Goal: Task Accomplishment & Management: Manage account settings

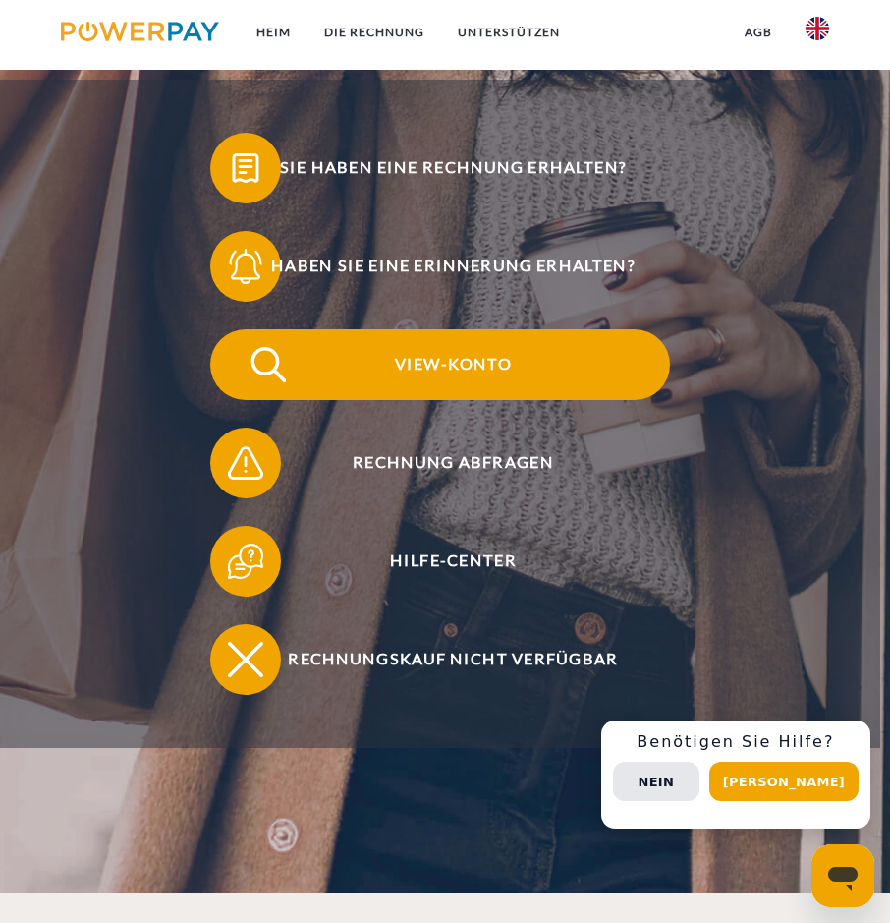
scroll to position [295, 0]
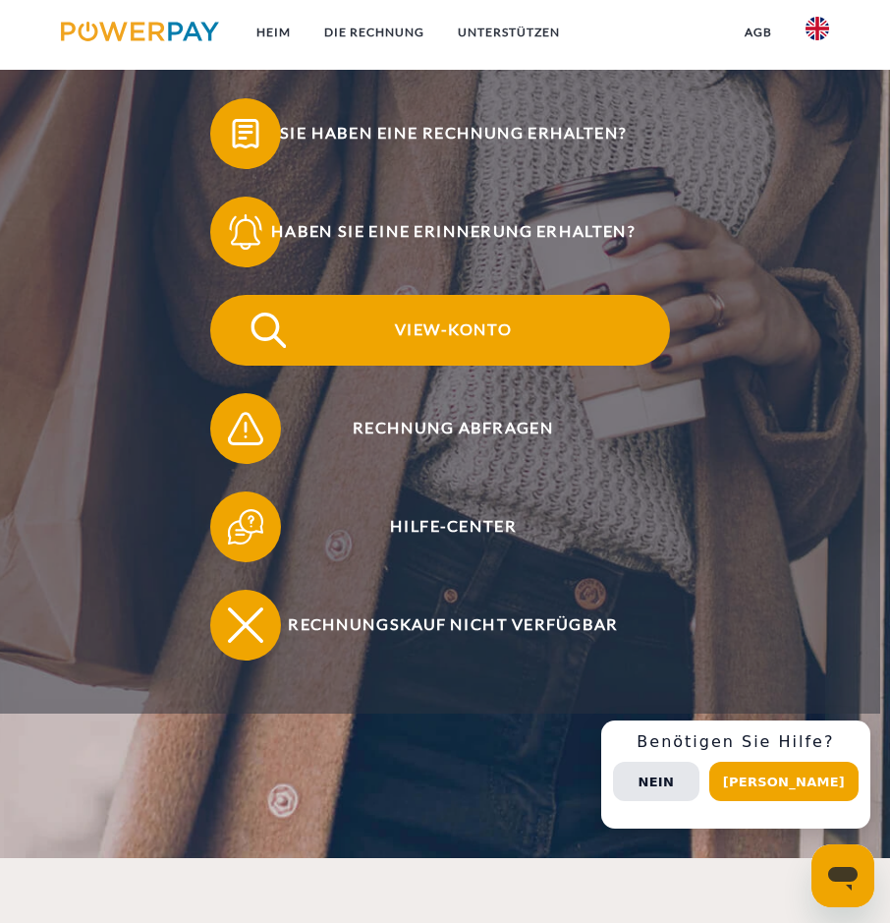
click at [607, 332] on span "View-Konto" at bounding box center [453, 330] width 433 height 71
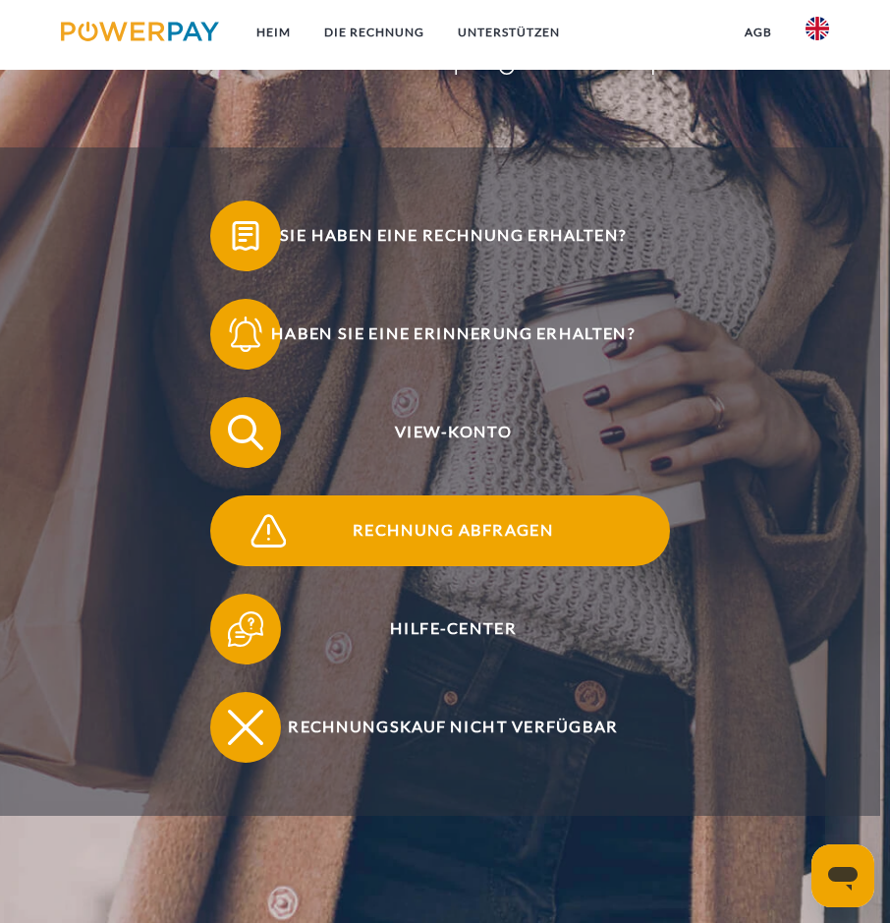
scroll to position [197, 0]
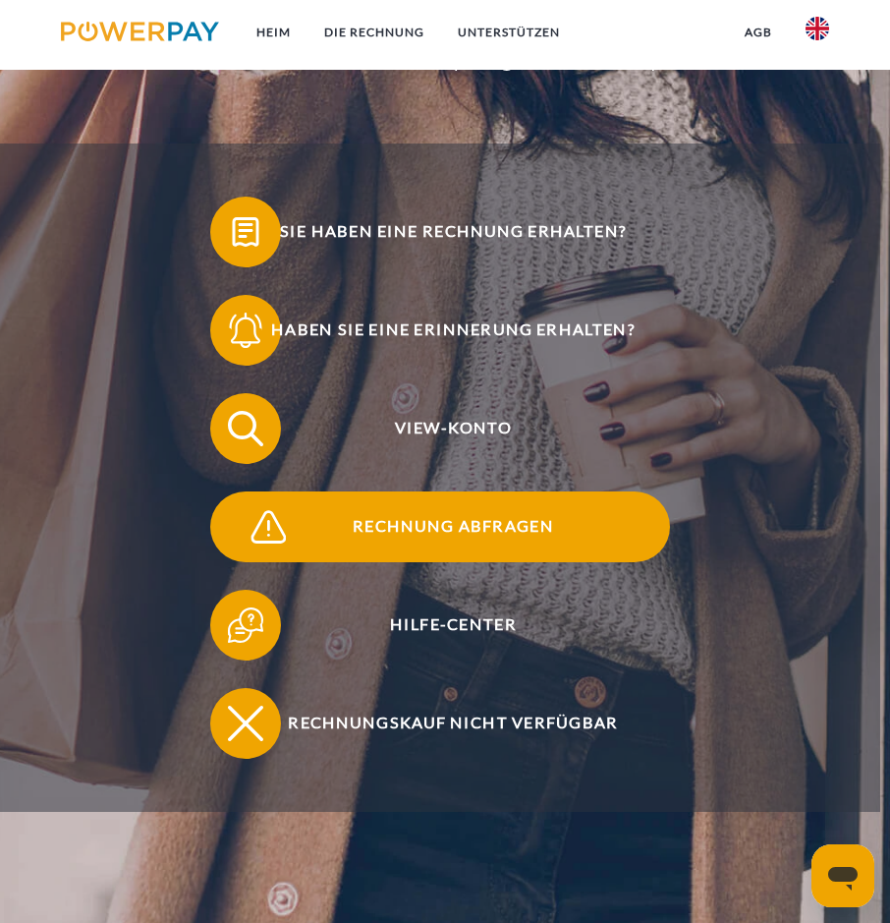
click at [565, 531] on span "Rechnung abfragen" at bounding box center [453, 526] width 433 height 71
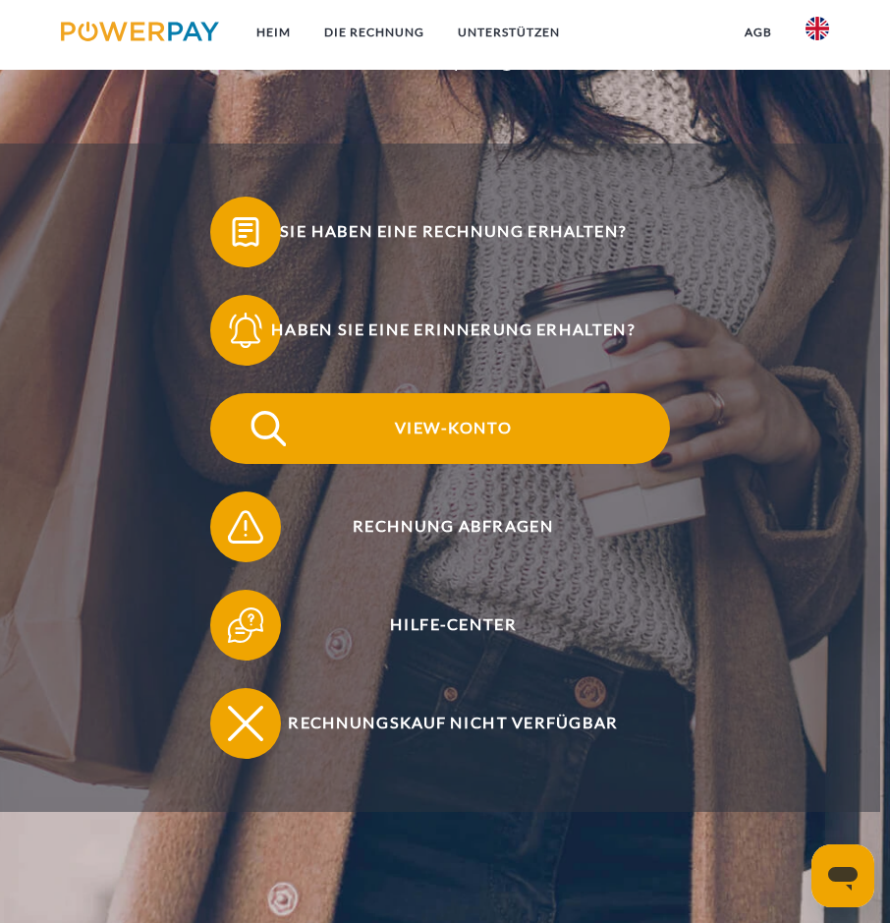
click at [609, 428] on span "View-Konto" at bounding box center [453, 428] width 433 height 71
click at [574, 431] on span "View-Konto" at bounding box center [453, 428] width 433 height 71
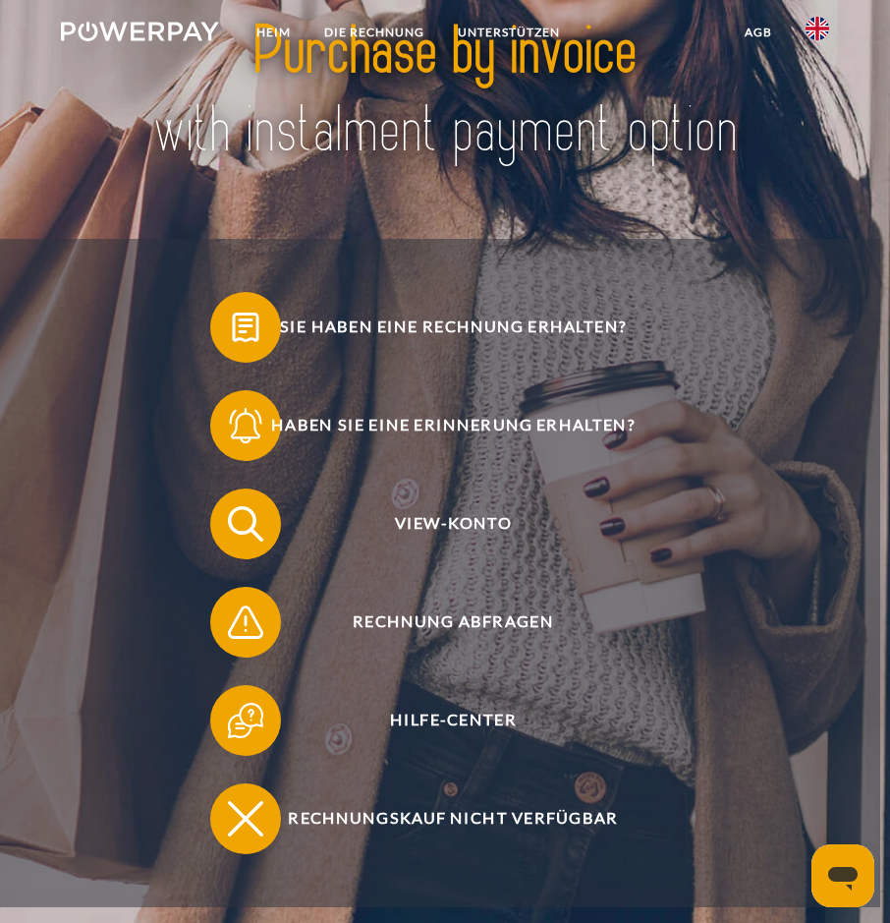
scroll to position [0, 0]
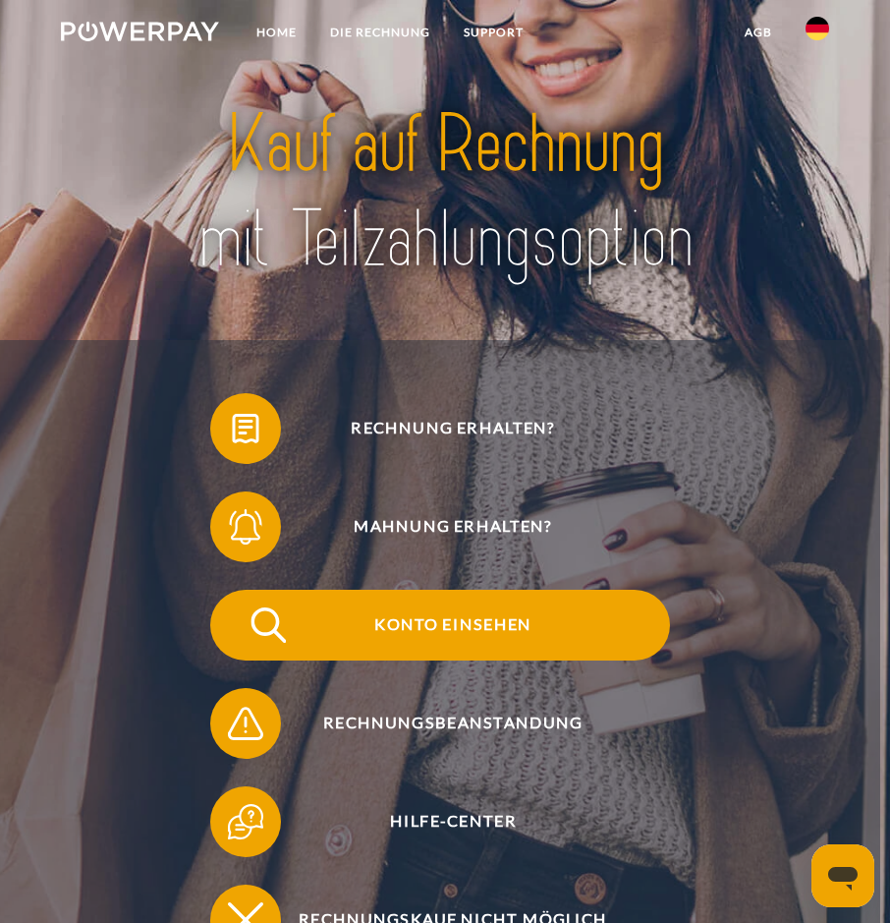
click at [573, 620] on span "Konto einsehen" at bounding box center [453, 625] width 433 height 71
click at [547, 618] on span "Konto einsehen" at bounding box center [453, 625] width 433 height 71
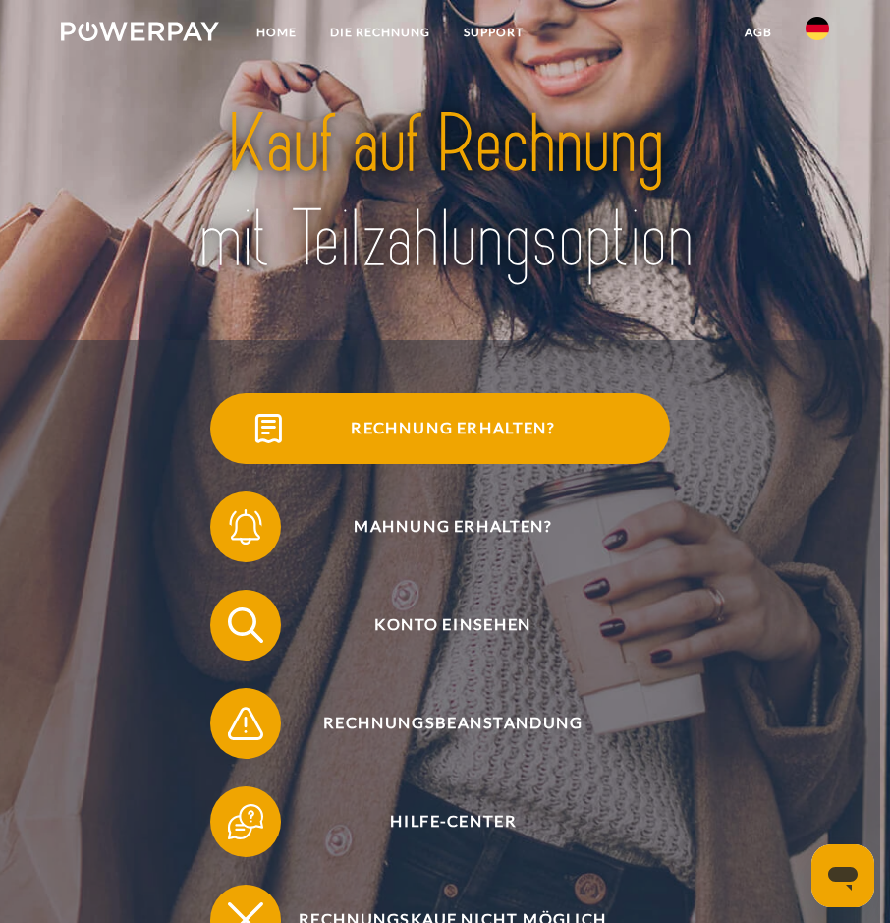
click at [565, 432] on span "Rechnung erhalten?" at bounding box center [453, 428] width 433 height 71
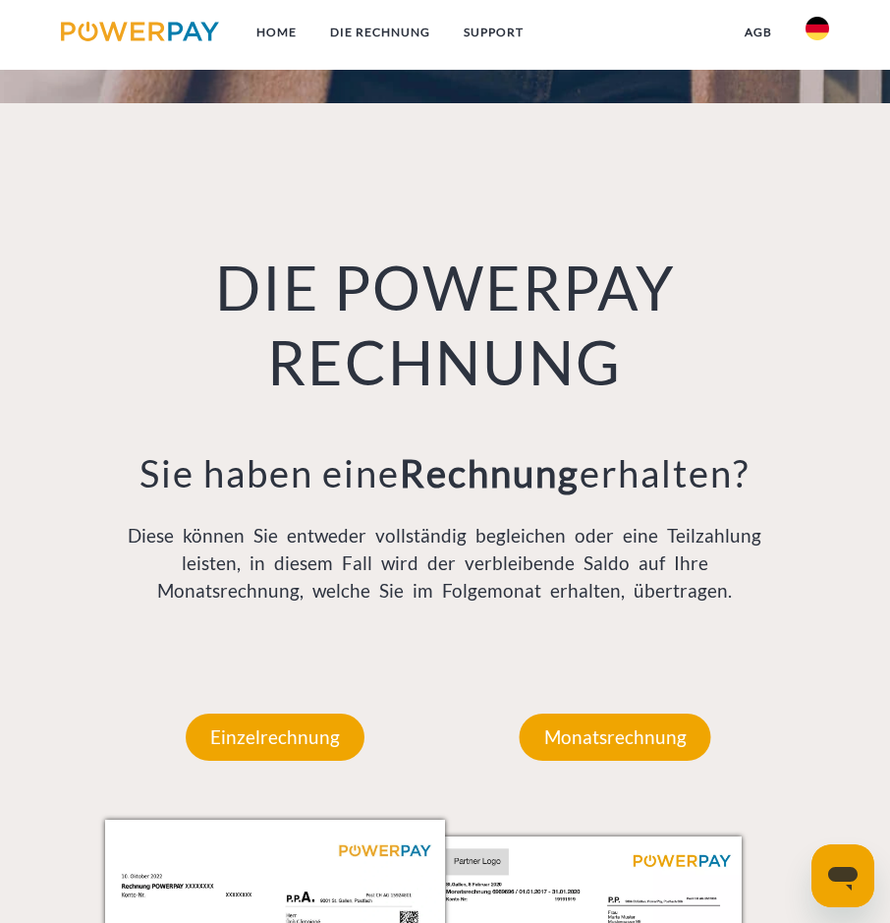
scroll to position [1278, 0]
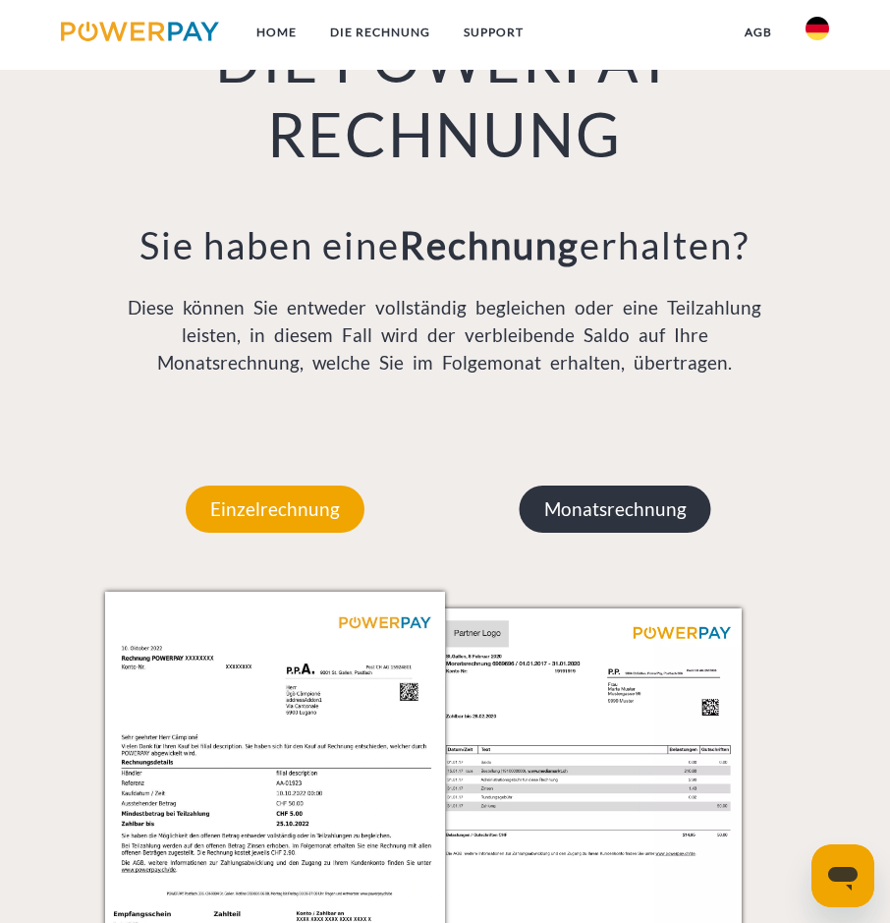
click at [605, 520] on p "Monatsrechnung" at bounding box center [616, 508] width 192 height 47
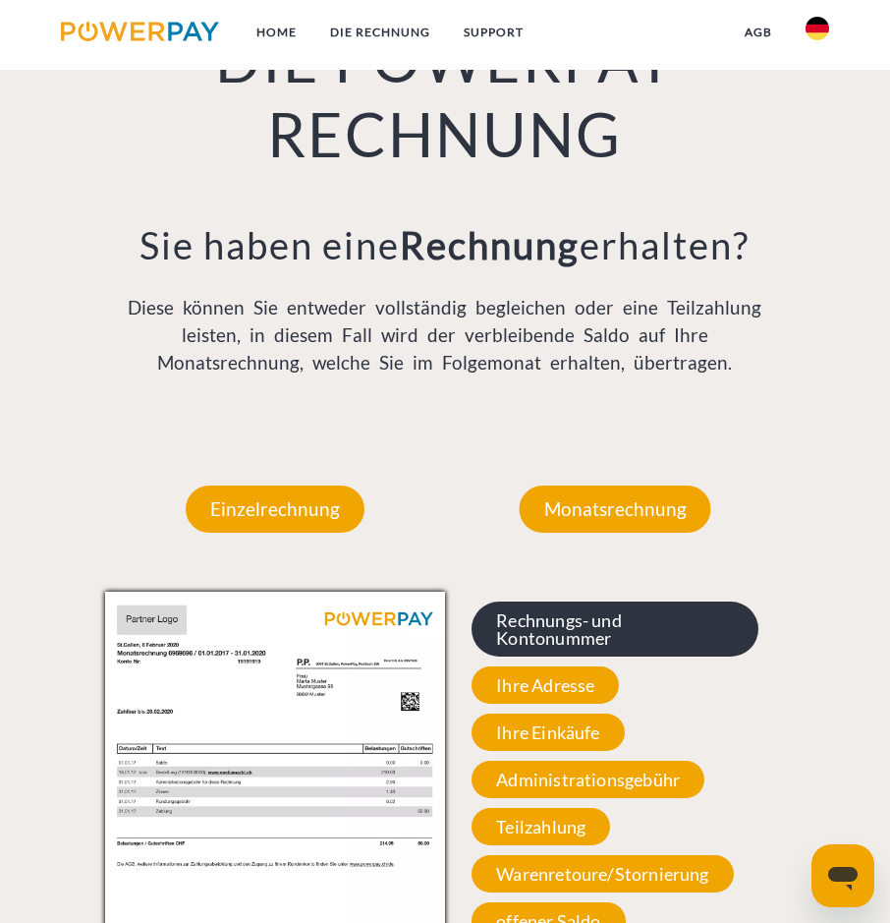
click at [574, 646] on span "Rechnungs- und Kontonummer" at bounding box center [615, 628] width 287 height 55
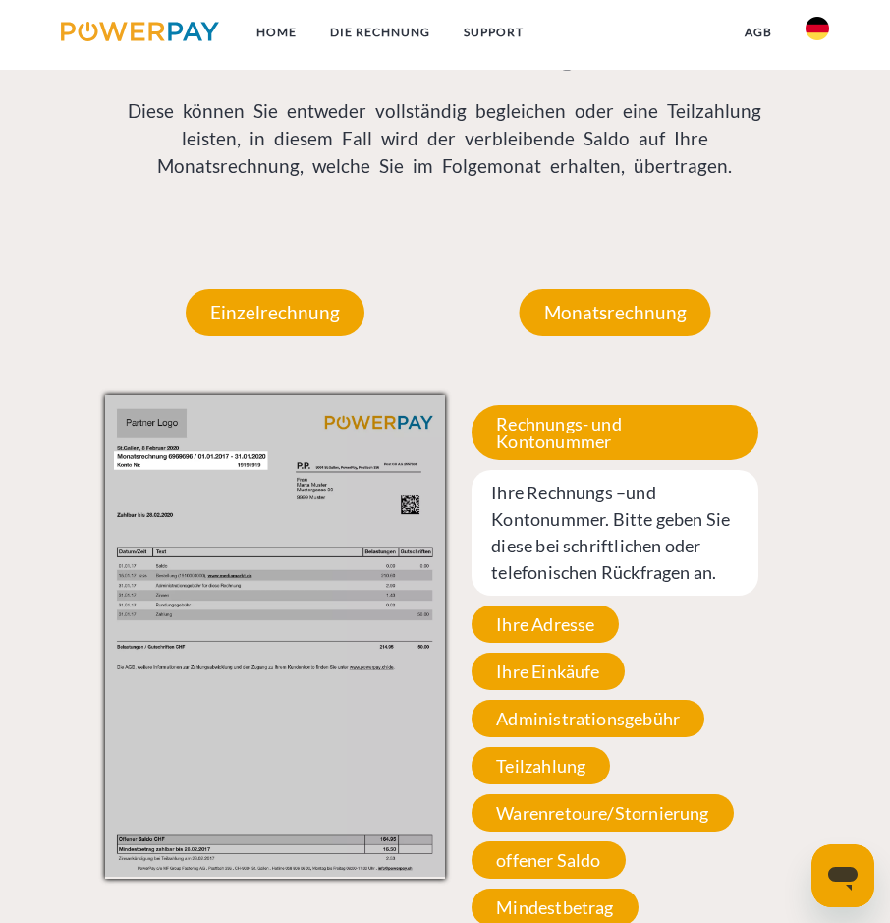
scroll to position [1671, 0]
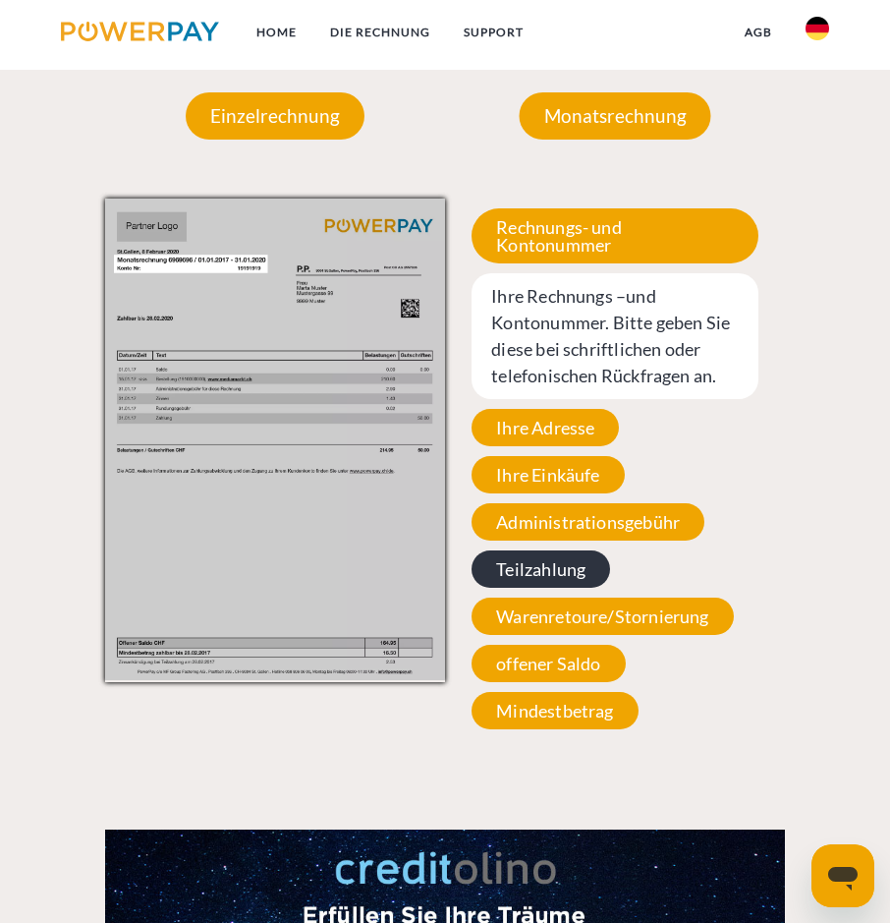
click at [557, 561] on span "Teilzahlung" at bounding box center [541, 568] width 139 height 37
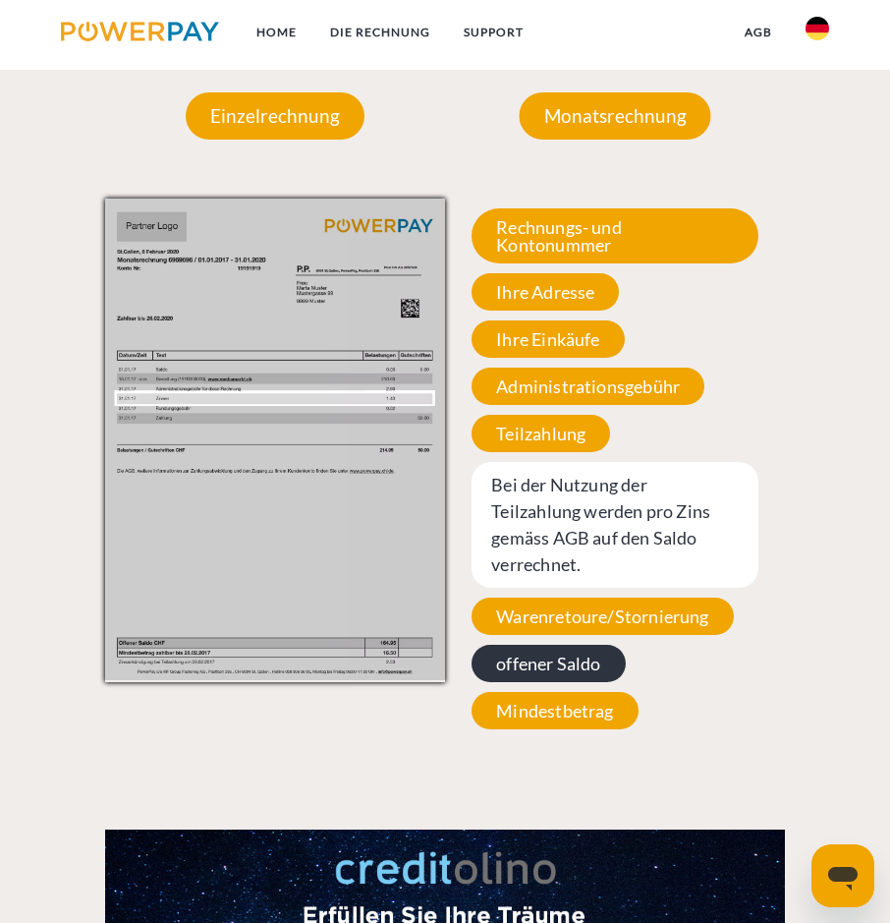
click at [579, 649] on span "offener Saldo" at bounding box center [548, 663] width 153 height 37
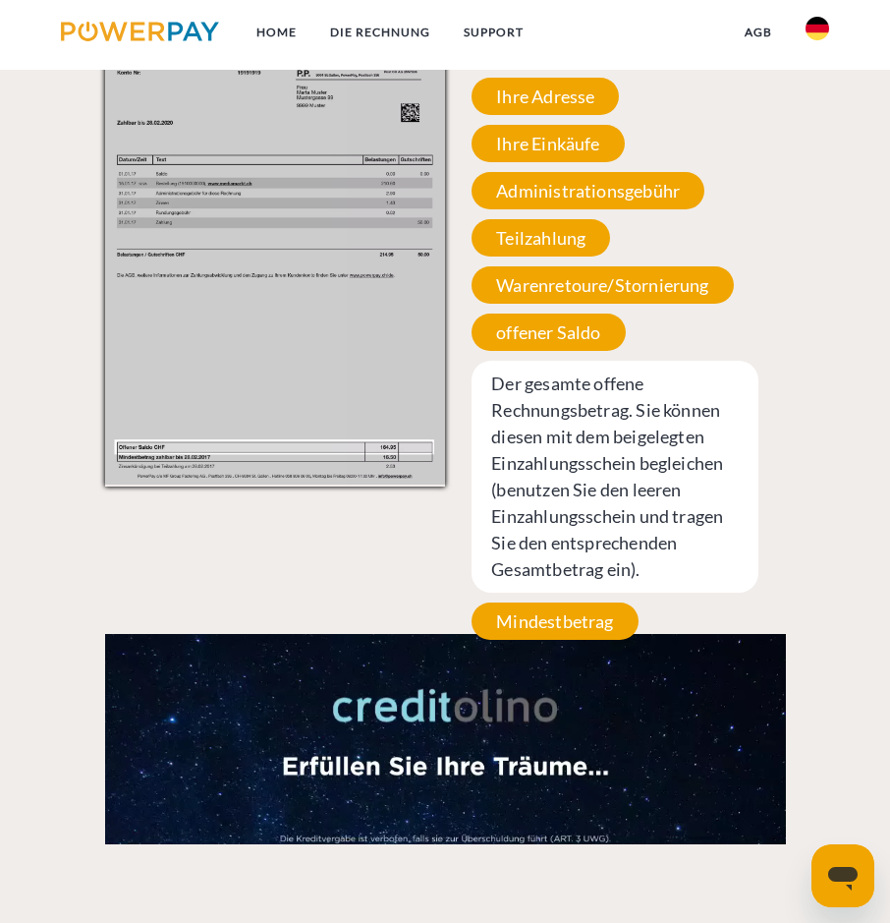
scroll to position [1867, 0]
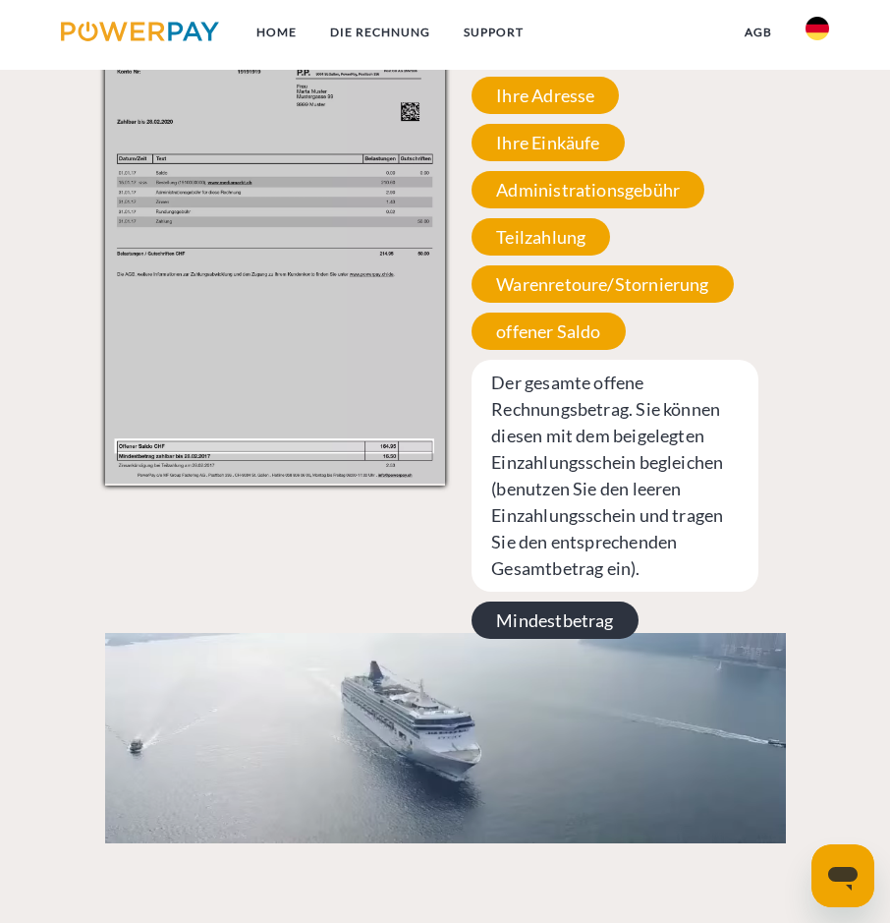
click at [562, 624] on span "Mindestbetrag" at bounding box center [555, 619] width 166 height 37
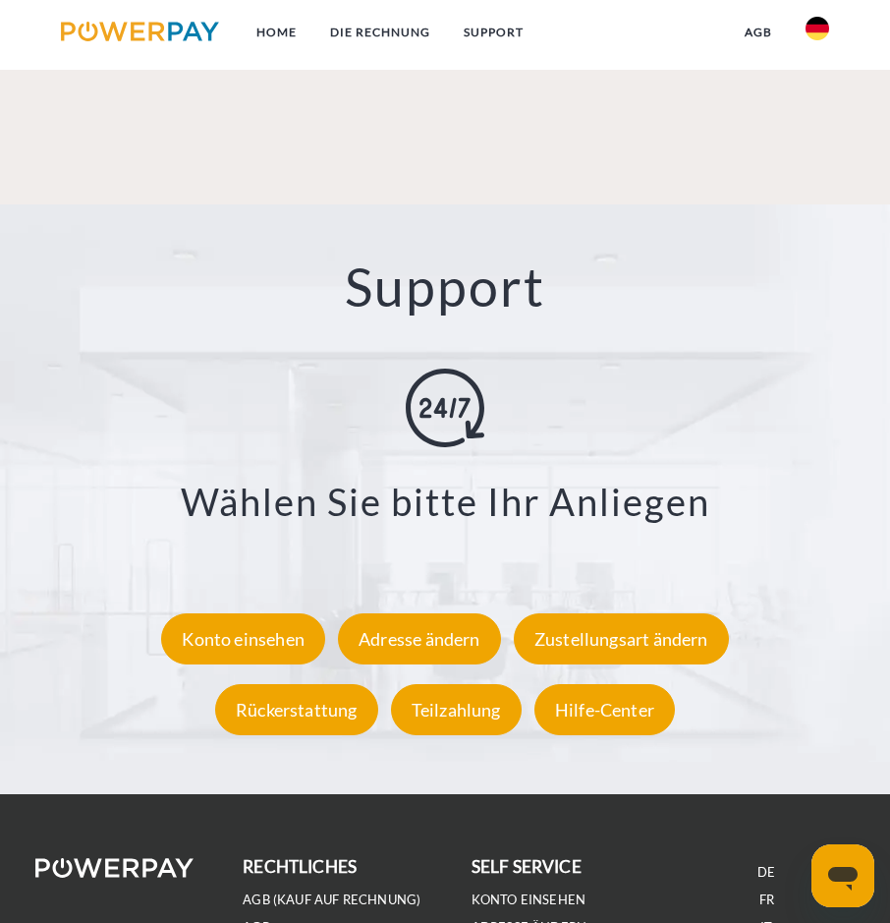
scroll to position [2850, 0]
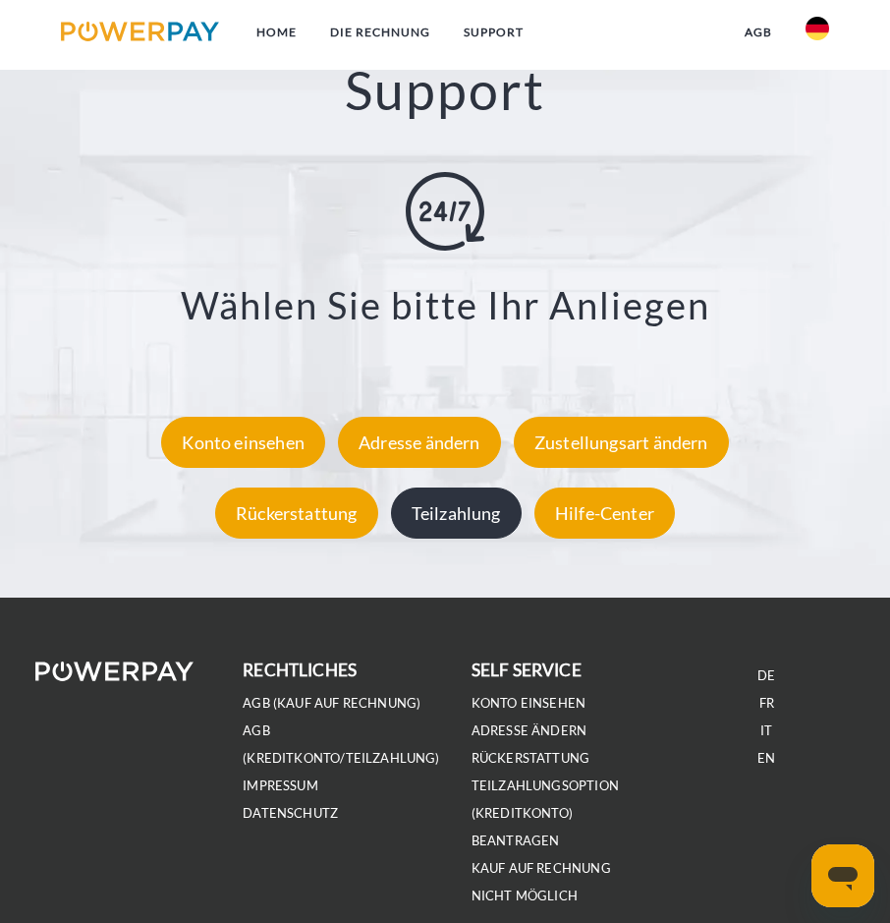
click at [446, 523] on div "Teilzahlung" at bounding box center [456, 512] width 131 height 51
